Goal: Information Seeking & Learning: Check status

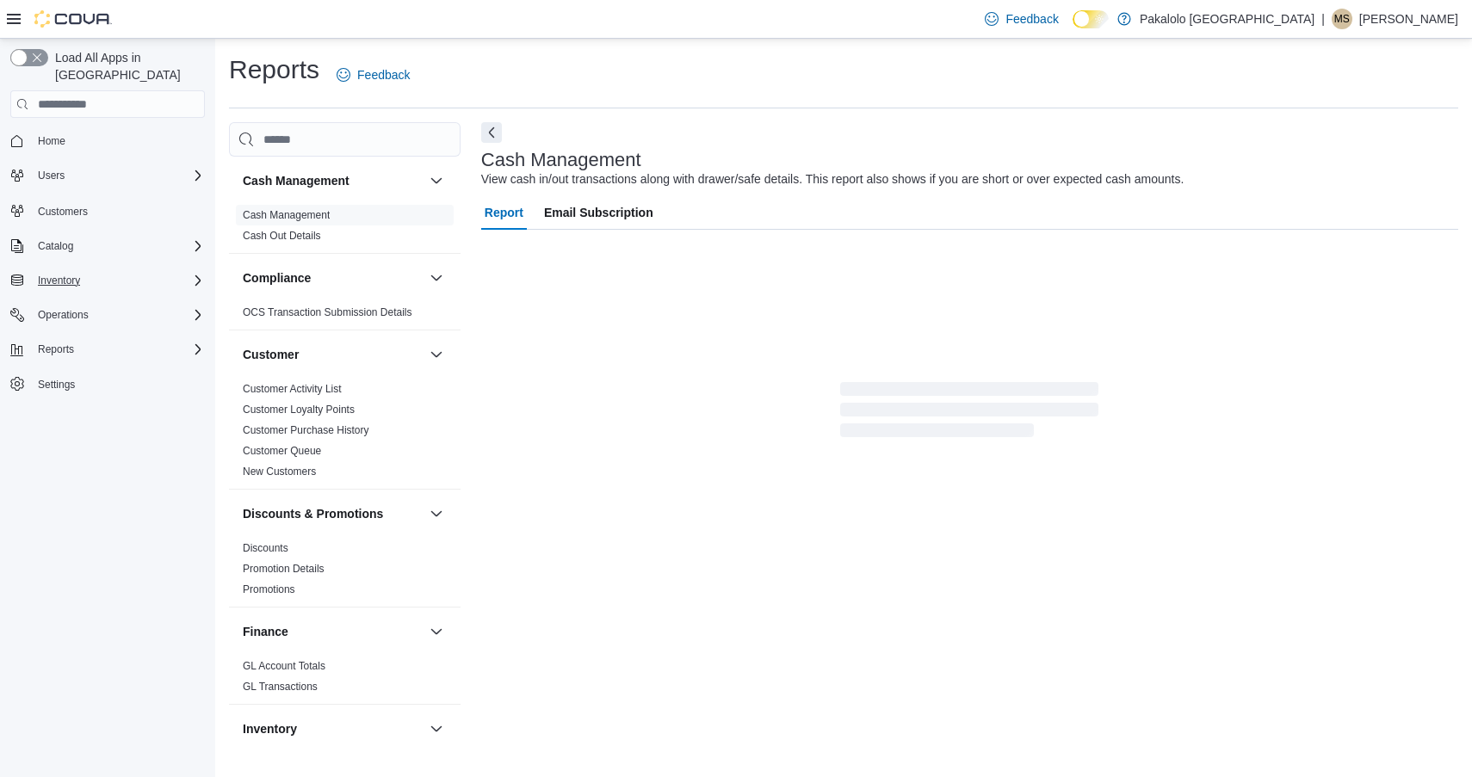
click at [87, 270] on button "Inventory" at bounding box center [59, 280] width 56 height 21
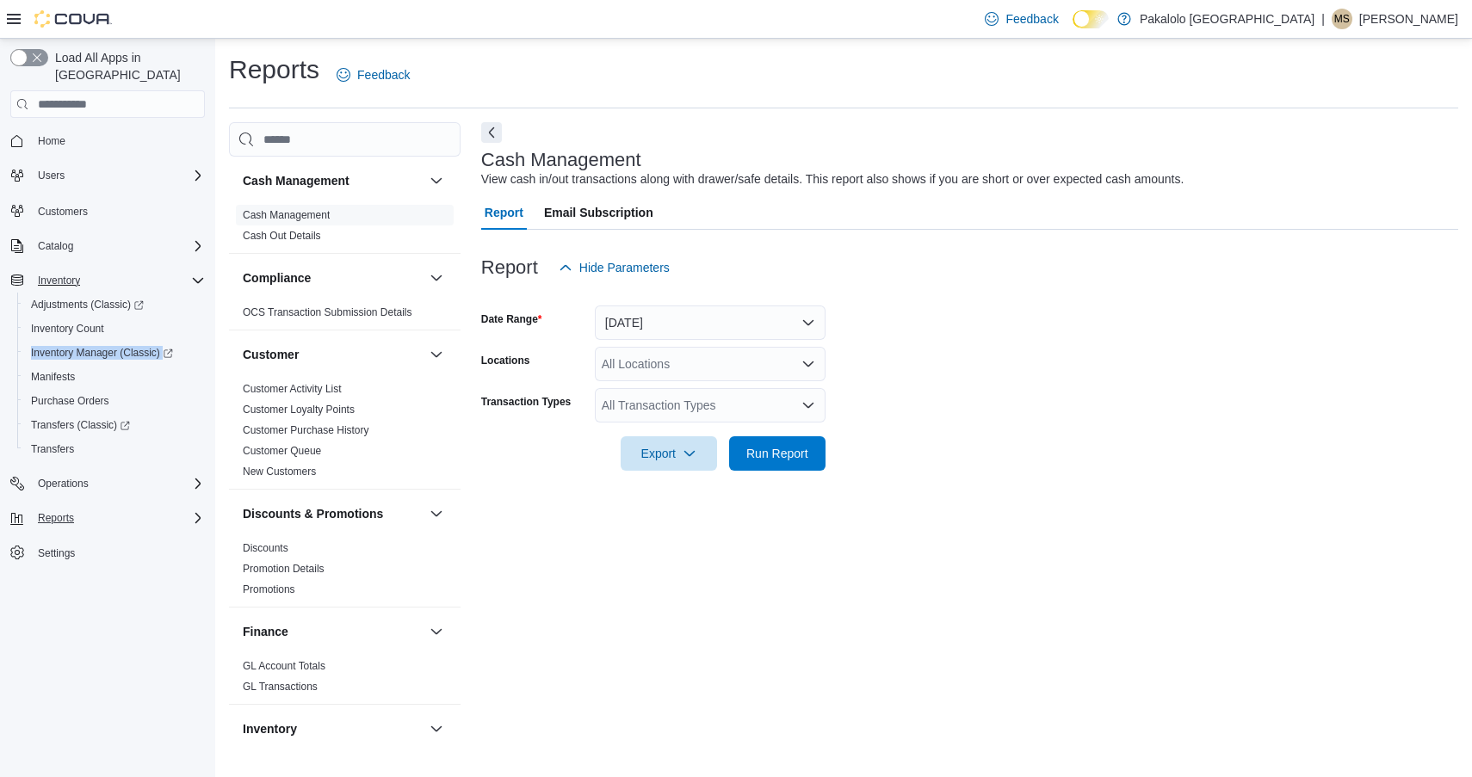
click at [68, 511] on span "Reports" at bounding box center [56, 518] width 36 height 14
click at [63, 580] on span "Reports" at bounding box center [49, 590] width 36 height 21
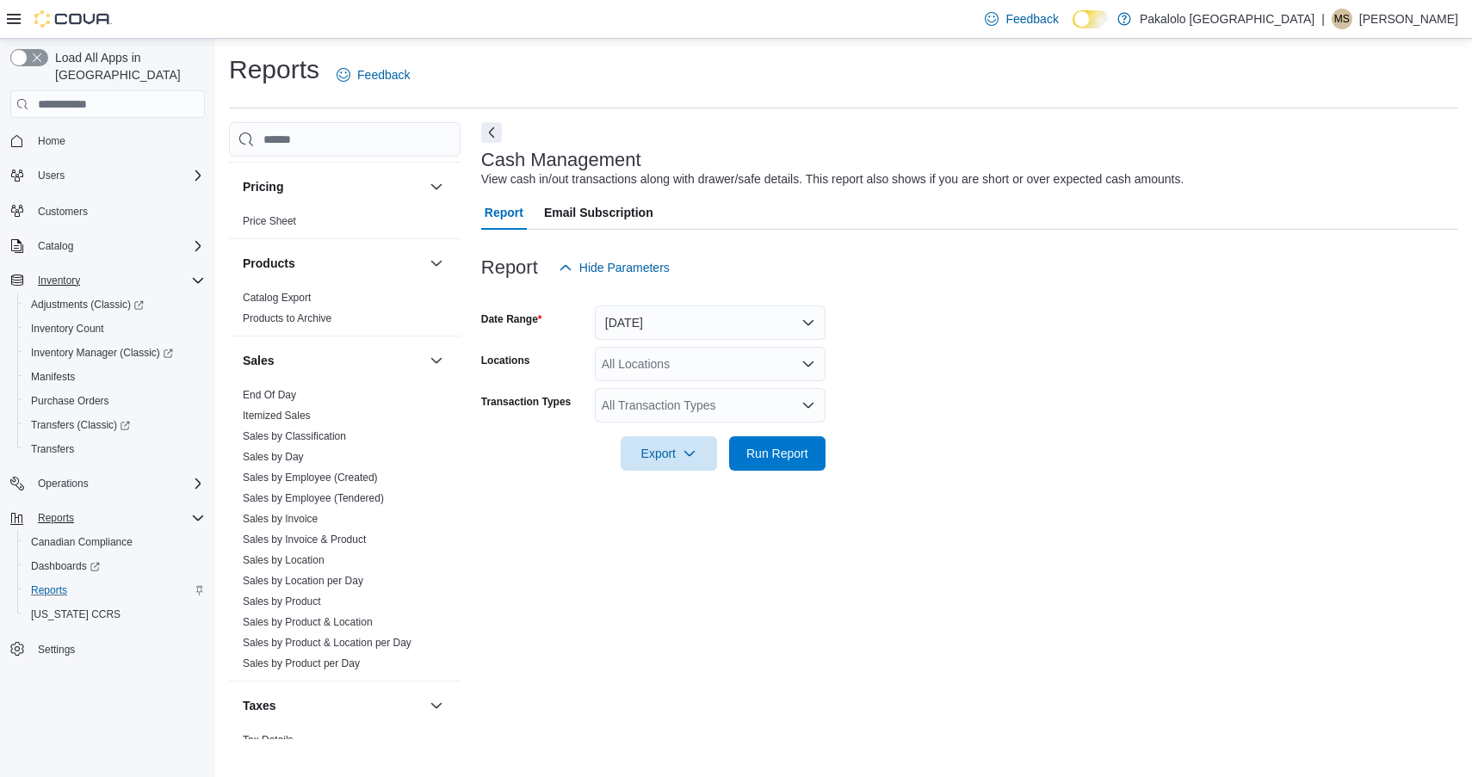
scroll to position [1077, 0]
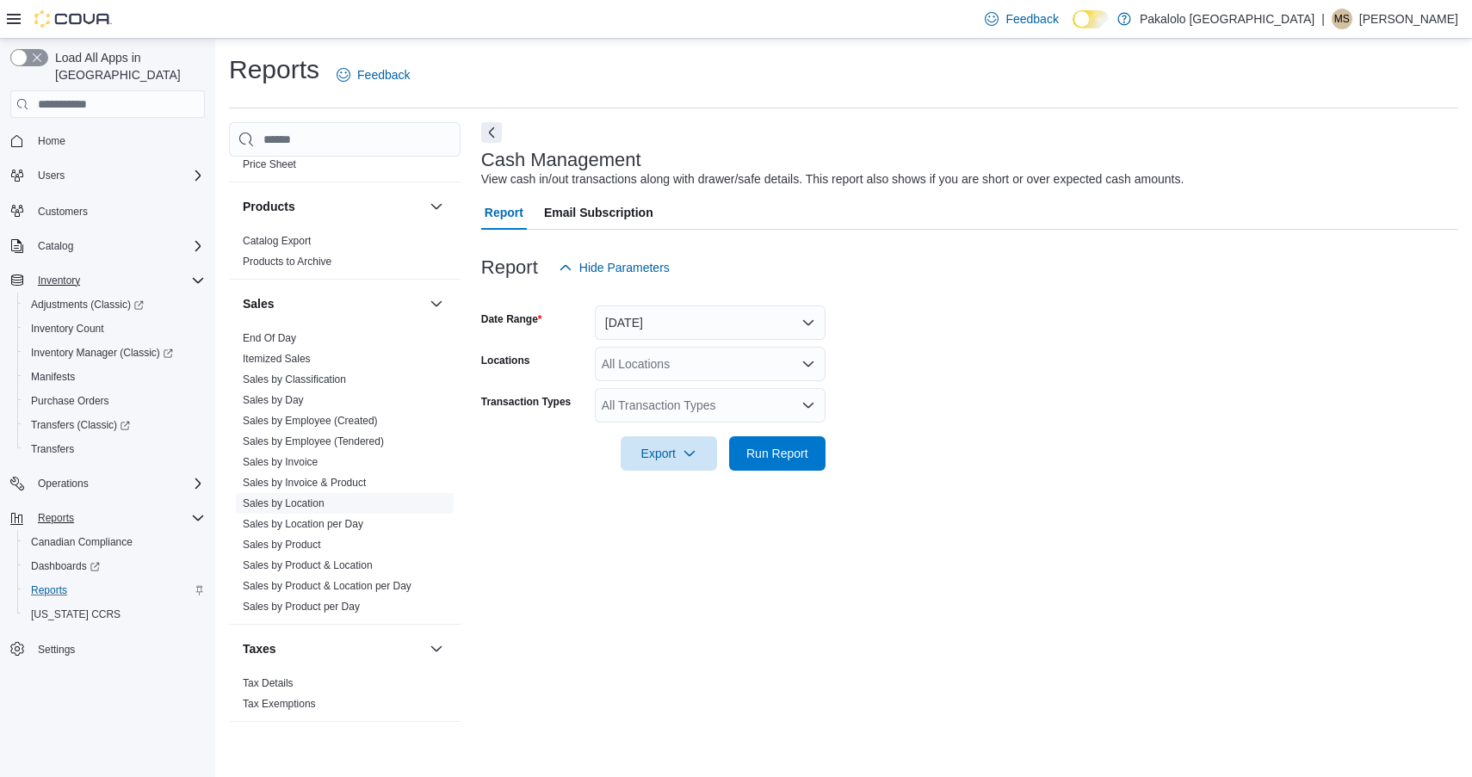
click at [294, 501] on link "Sales by Location" at bounding box center [284, 504] width 82 height 12
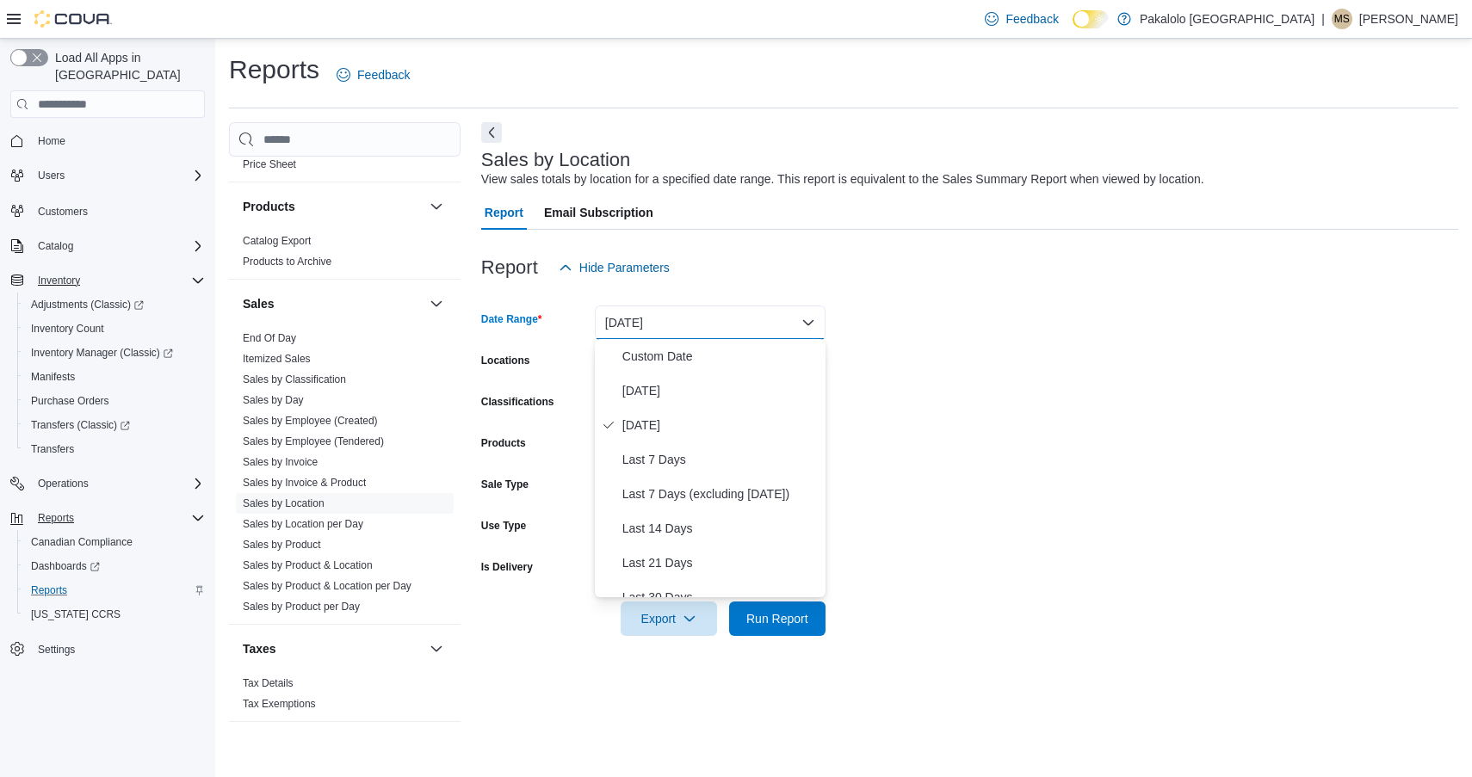
drag, startPoint x: 665, startPoint y: 389, endPoint x: 684, endPoint y: 403, distance: 24.1
click at [665, 389] on span "[DATE]" at bounding box center [720, 390] width 196 height 21
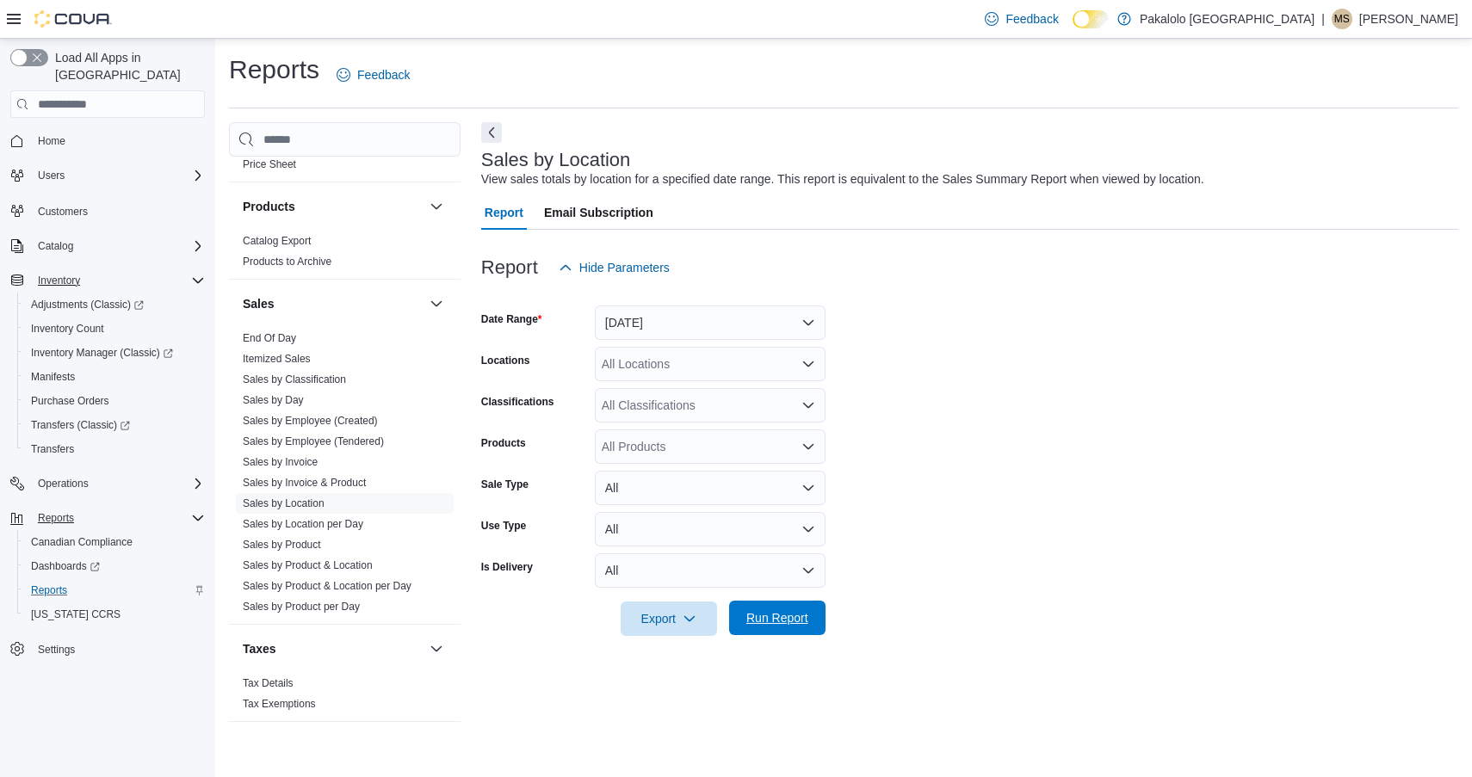
click at [795, 626] on span "Run Report" at bounding box center [777, 617] width 62 height 17
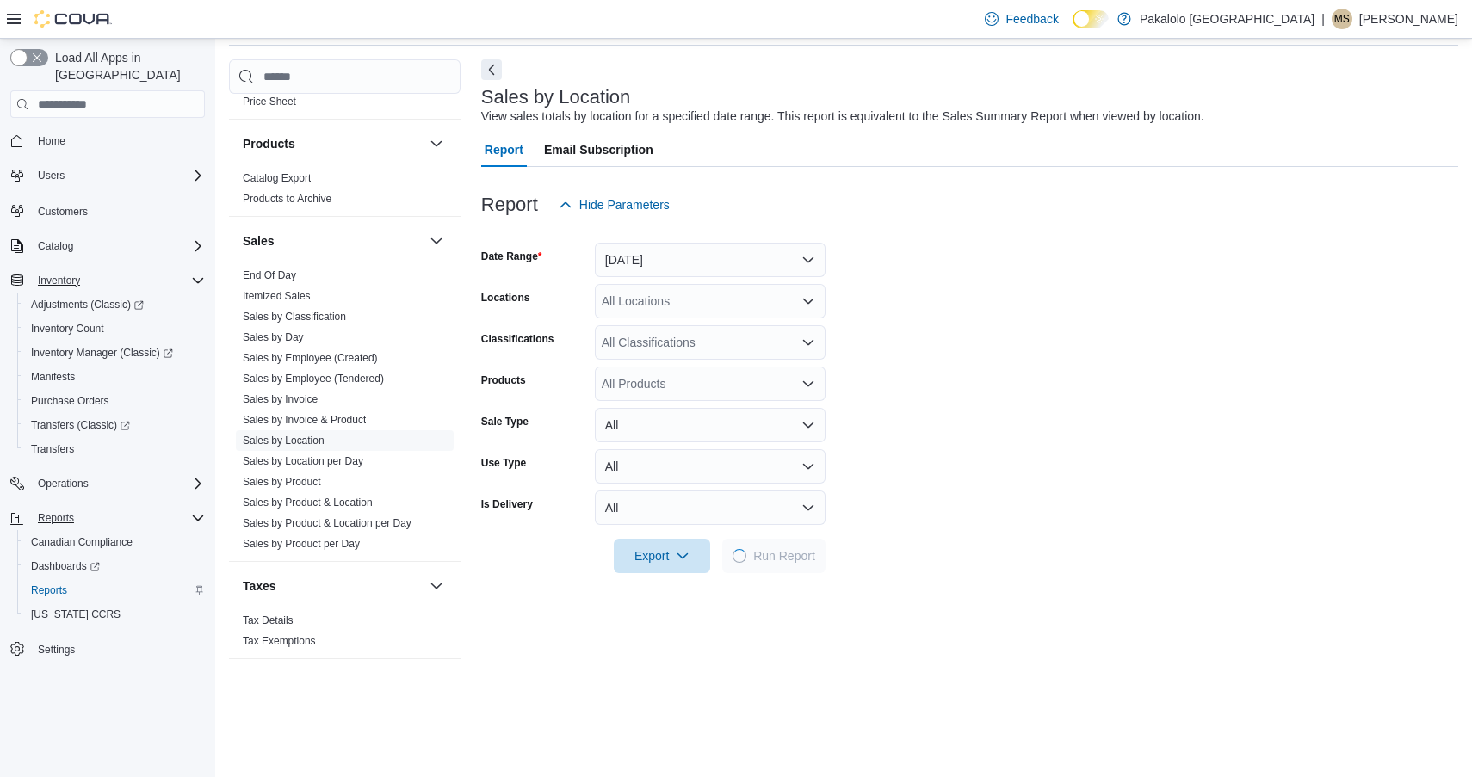
scroll to position [250, 0]
